Goal: Check status: Check status

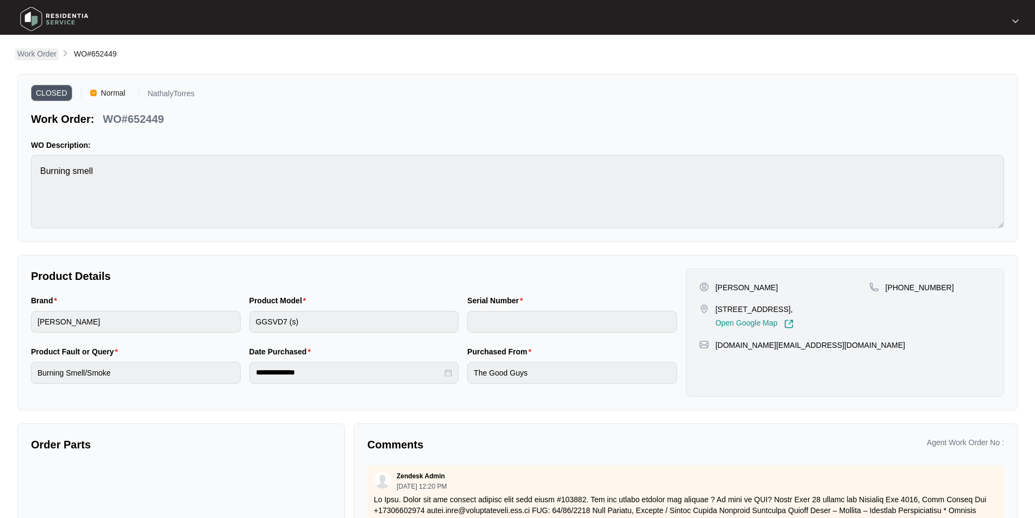
click at [49, 55] on p "Work Order" at bounding box center [36, 53] width 39 height 11
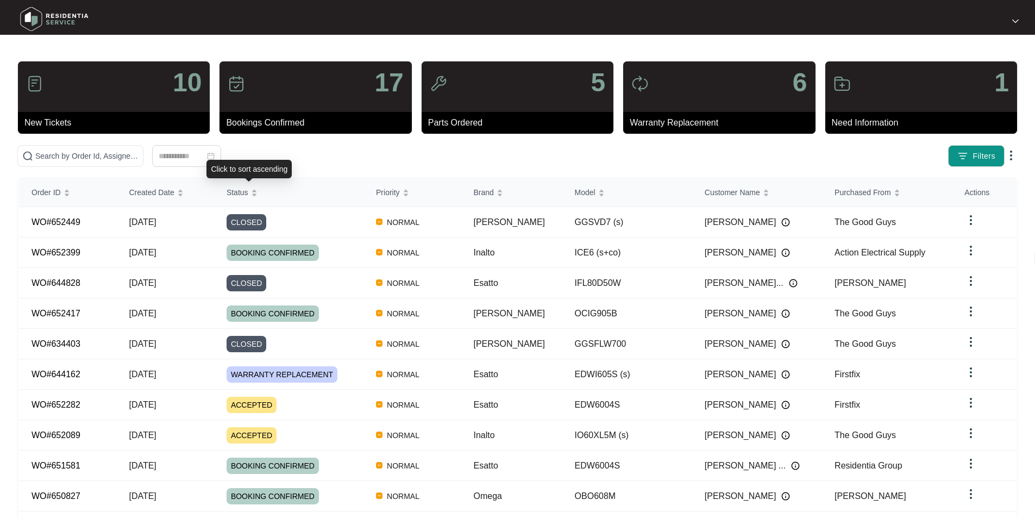
click at [227, 162] on div "Click to sort ascending" at bounding box center [248, 169] width 85 height 18
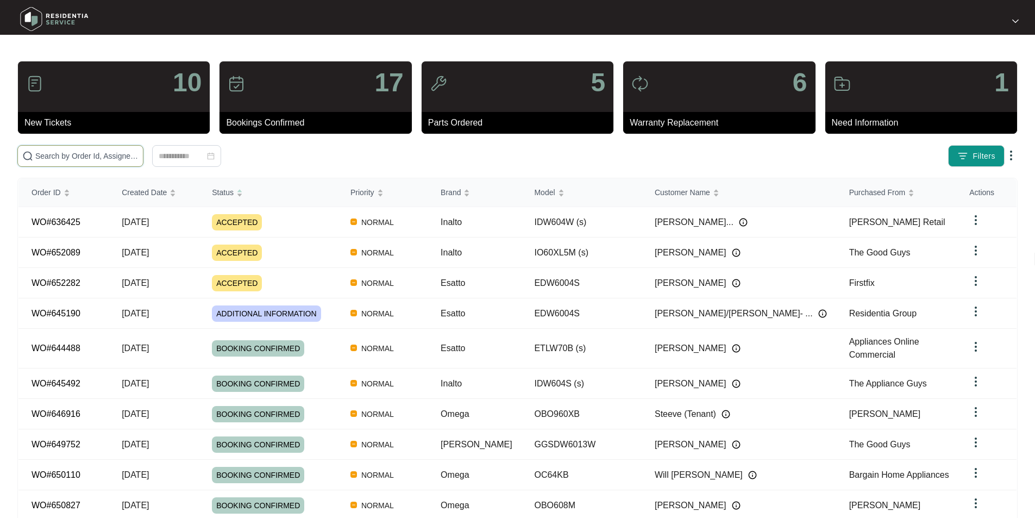
click at [139, 152] on input "text" at bounding box center [86, 156] width 103 height 12
paste input "652449"
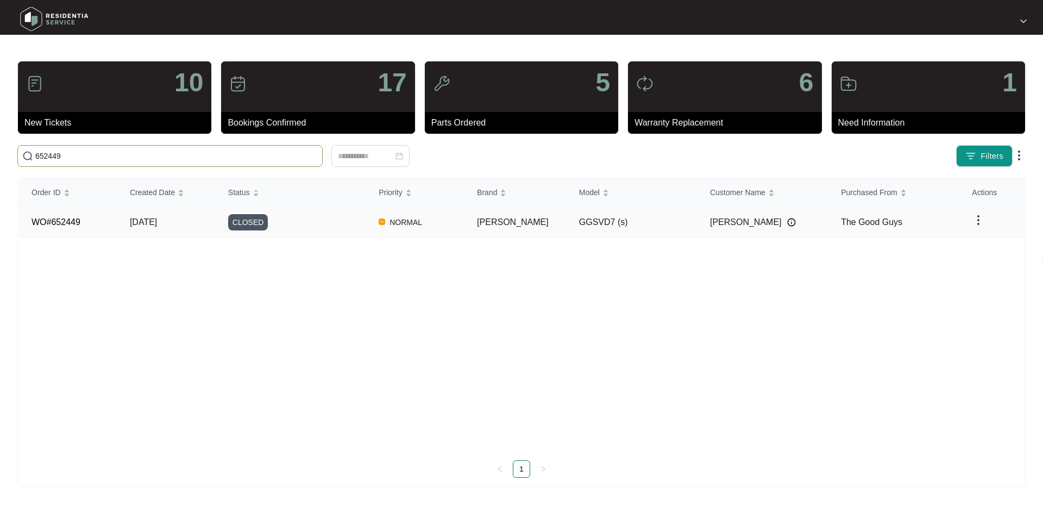
type input "652449"
click at [68, 228] on td "WO#652449" at bounding box center [67, 222] width 98 height 30
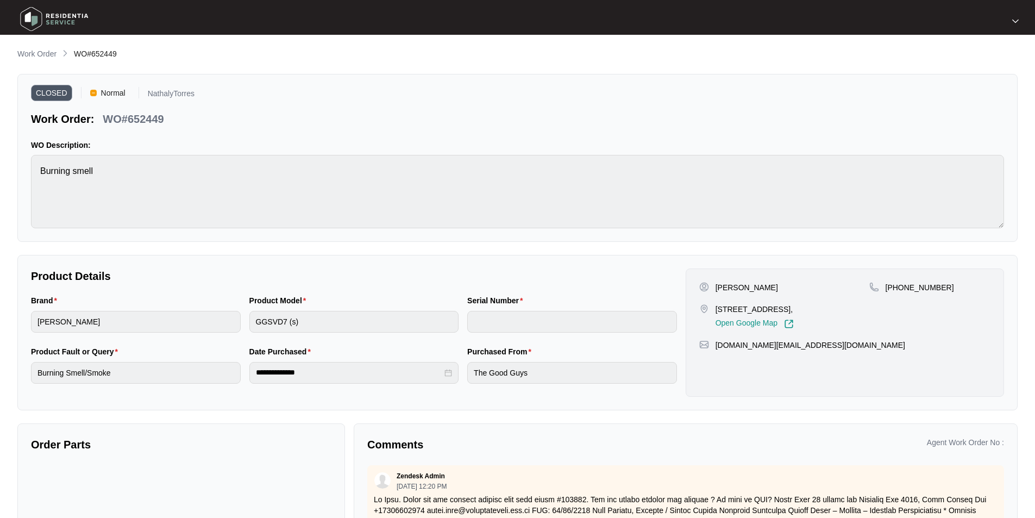
click at [144, 118] on p "WO#652449" at bounding box center [133, 118] width 61 height 15
copy p "652449"
click at [37, 53] on p "Work Order" at bounding box center [36, 53] width 39 height 11
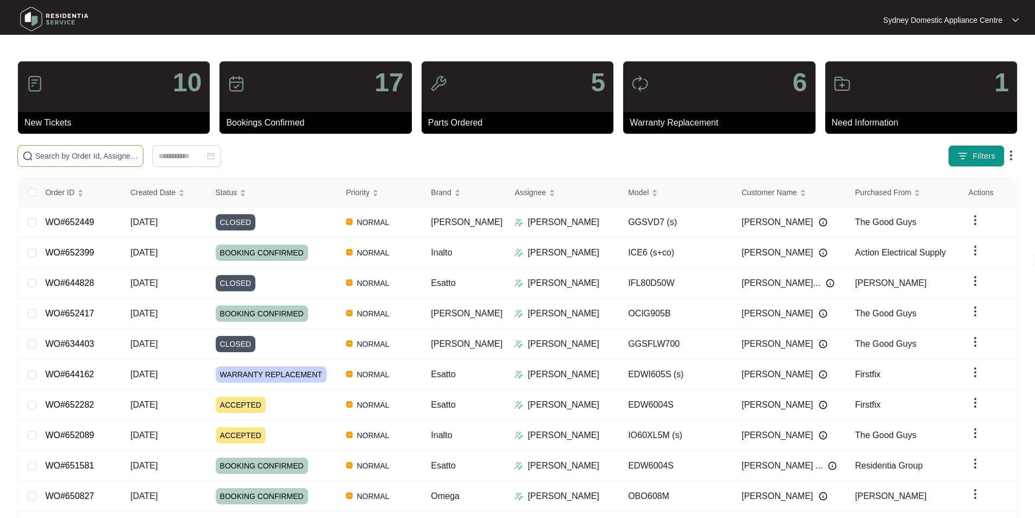
click at [112, 157] on input "text" at bounding box center [86, 156] width 103 height 12
paste input "652449"
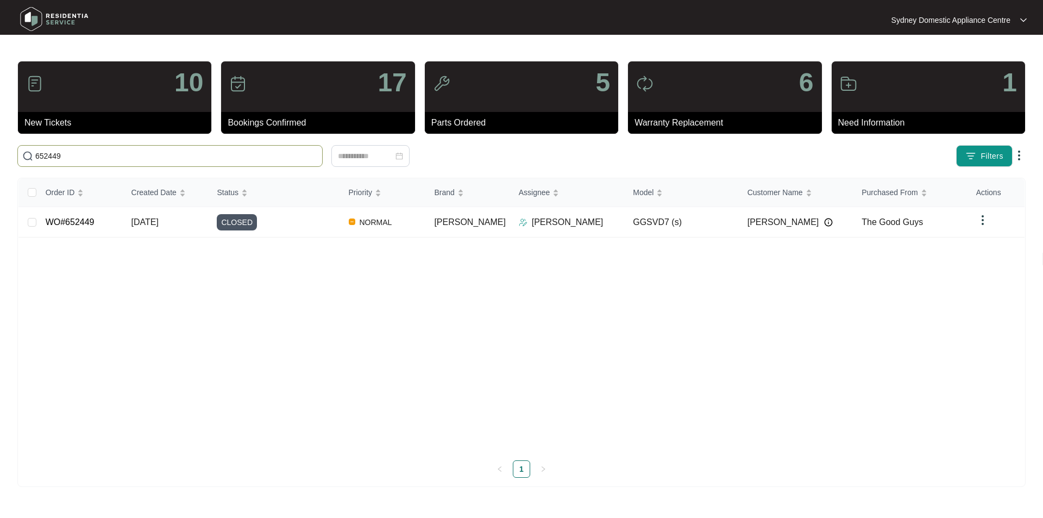
type input "652449"
